Goal: Find specific page/section: Find specific page/section

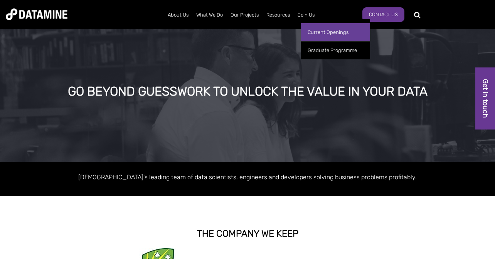
click at [310, 29] on link "Current Openings" at bounding box center [335, 32] width 69 height 18
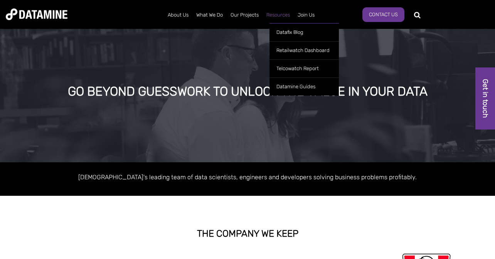
click at [269, 15] on link "Resources" at bounding box center [277, 15] width 31 height 20
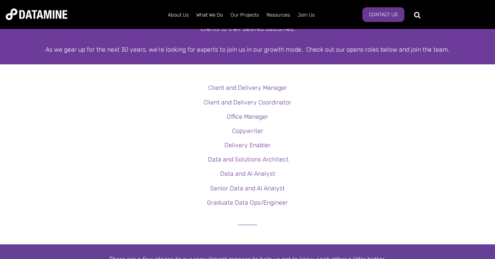
scroll to position [193, 0]
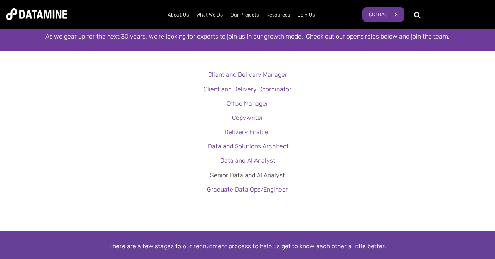
click at [227, 175] on link "Senior Data and AI Analyst" at bounding box center [247, 174] width 75 height 7
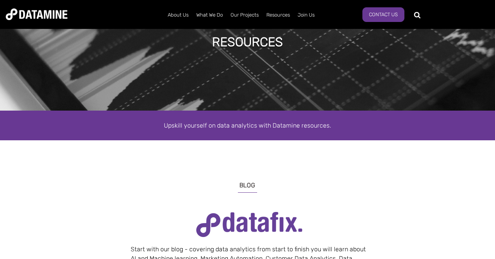
scroll to position [51, 0]
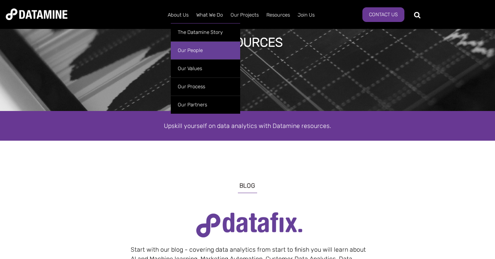
click at [188, 49] on link "Our People" at bounding box center [205, 50] width 69 height 18
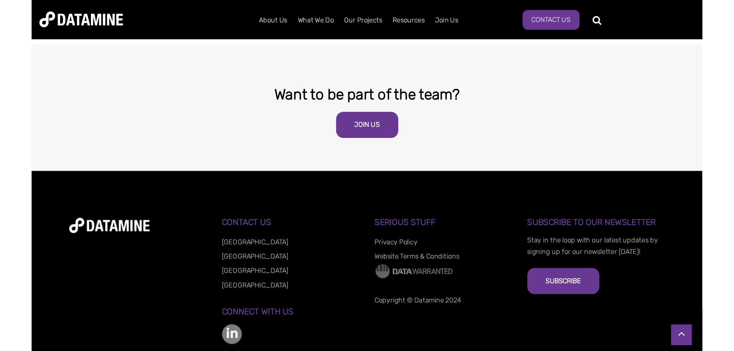
scroll to position [1486, 0]
